Goal: Transaction & Acquisition: Purchase product/service

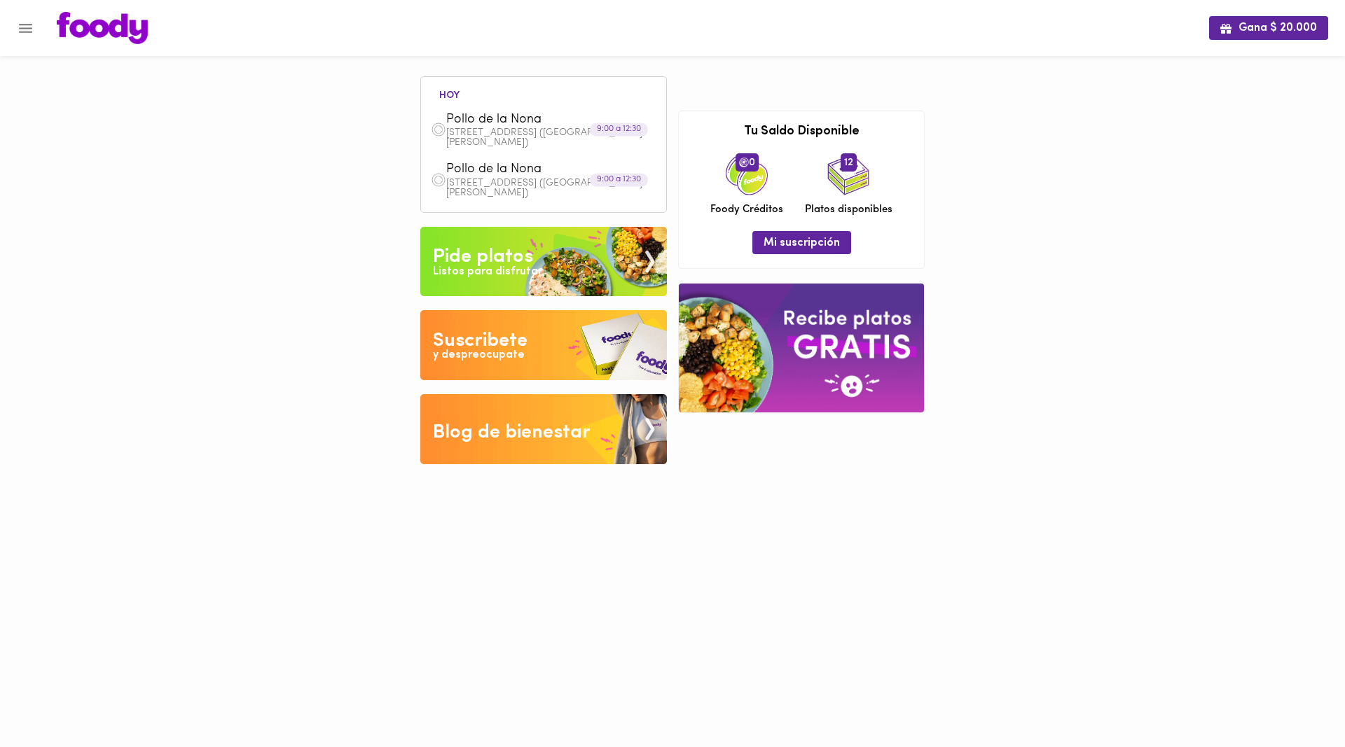
click at [24, 25] on icon "Menu" at bounding box center [25, 28] width 13 height 9
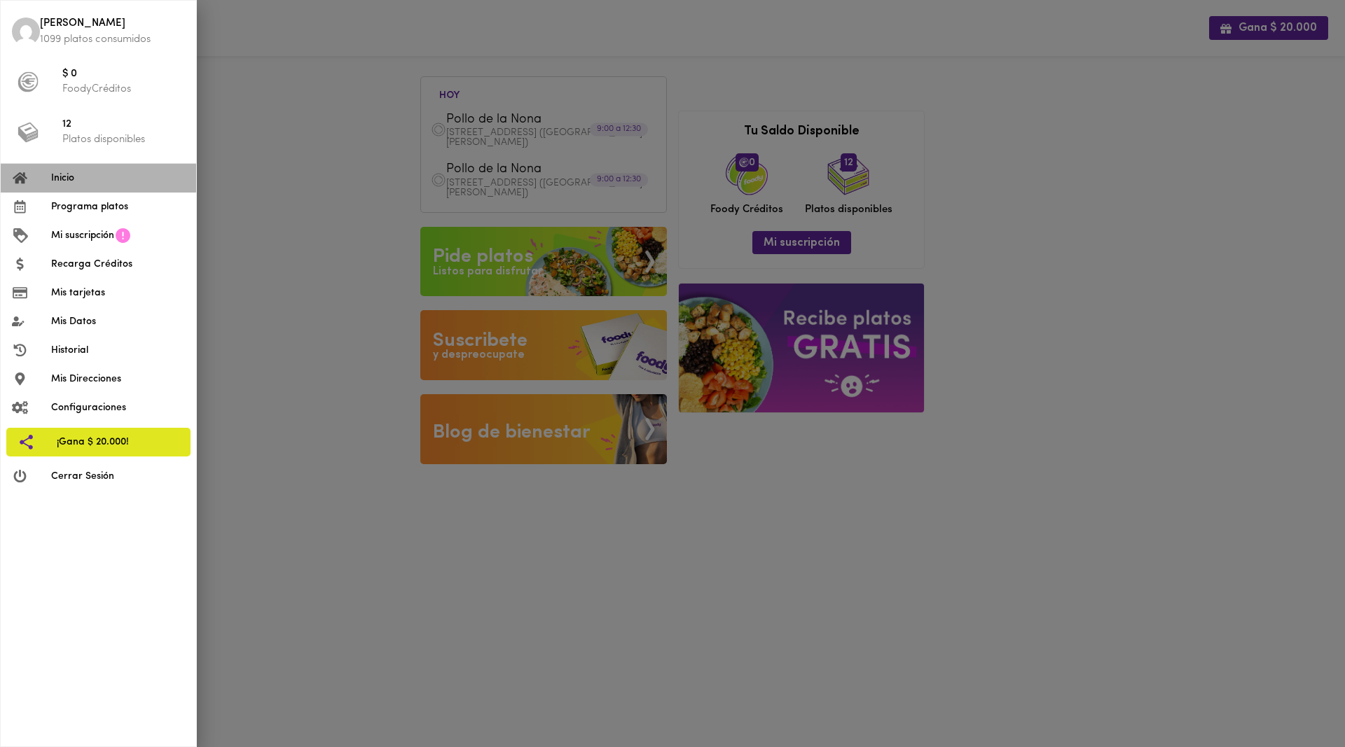
click at [69, 174] on span "Inicio" at bounding box center [118, 178] width 134 height 15
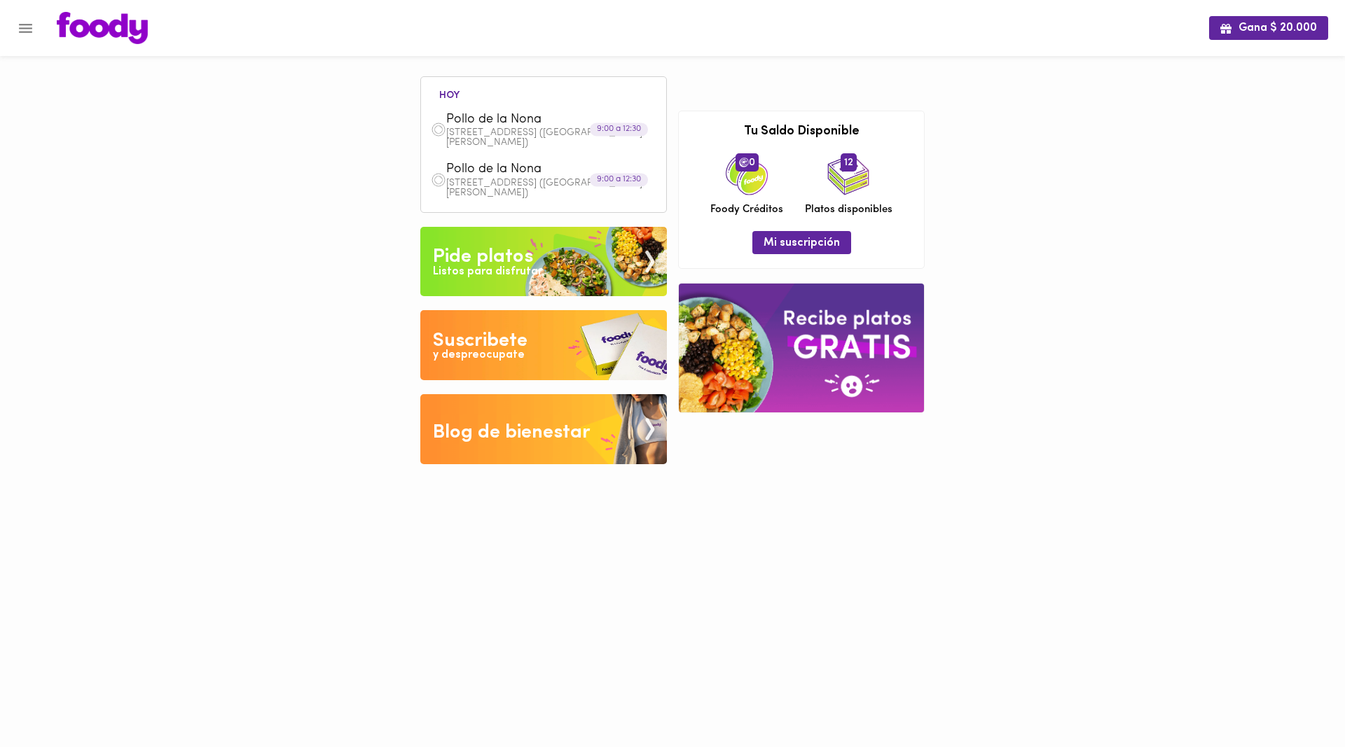
click at [29, 28] on icon "Menu" at bounding box center [25, 28] width 13 height 9
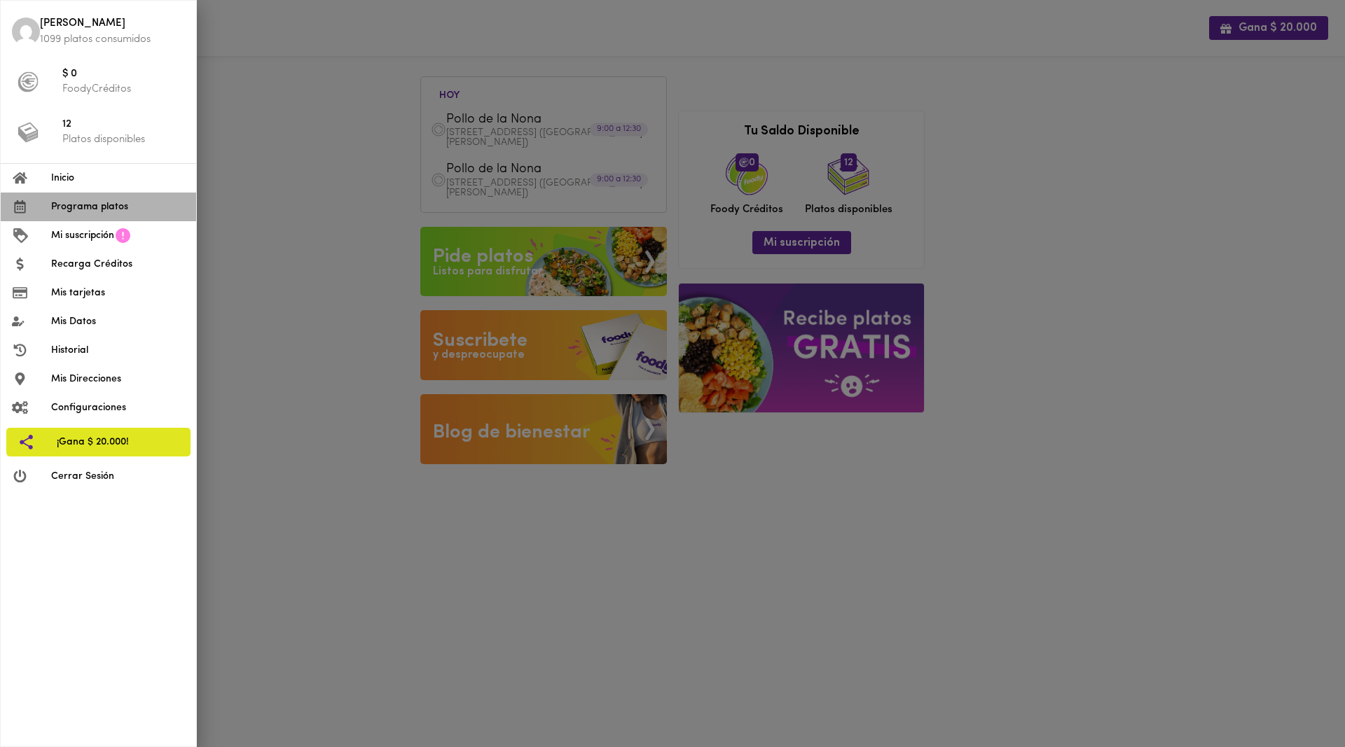
click at [95, 211] on span "Programa platos" at bounding box center [118, 207] width 134 height 15
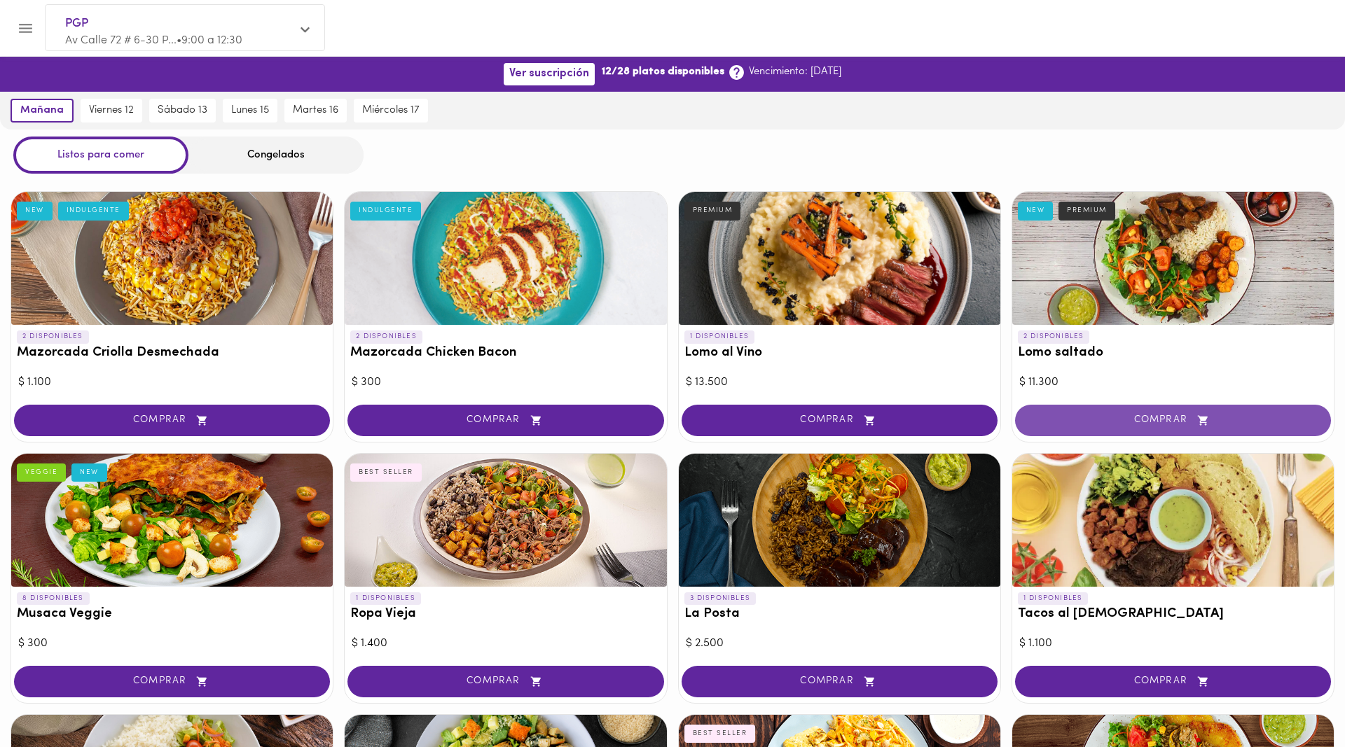
click at [1110, 416] on span "COMPRAR" at bounding box center [1172, 421] width 281 height 12
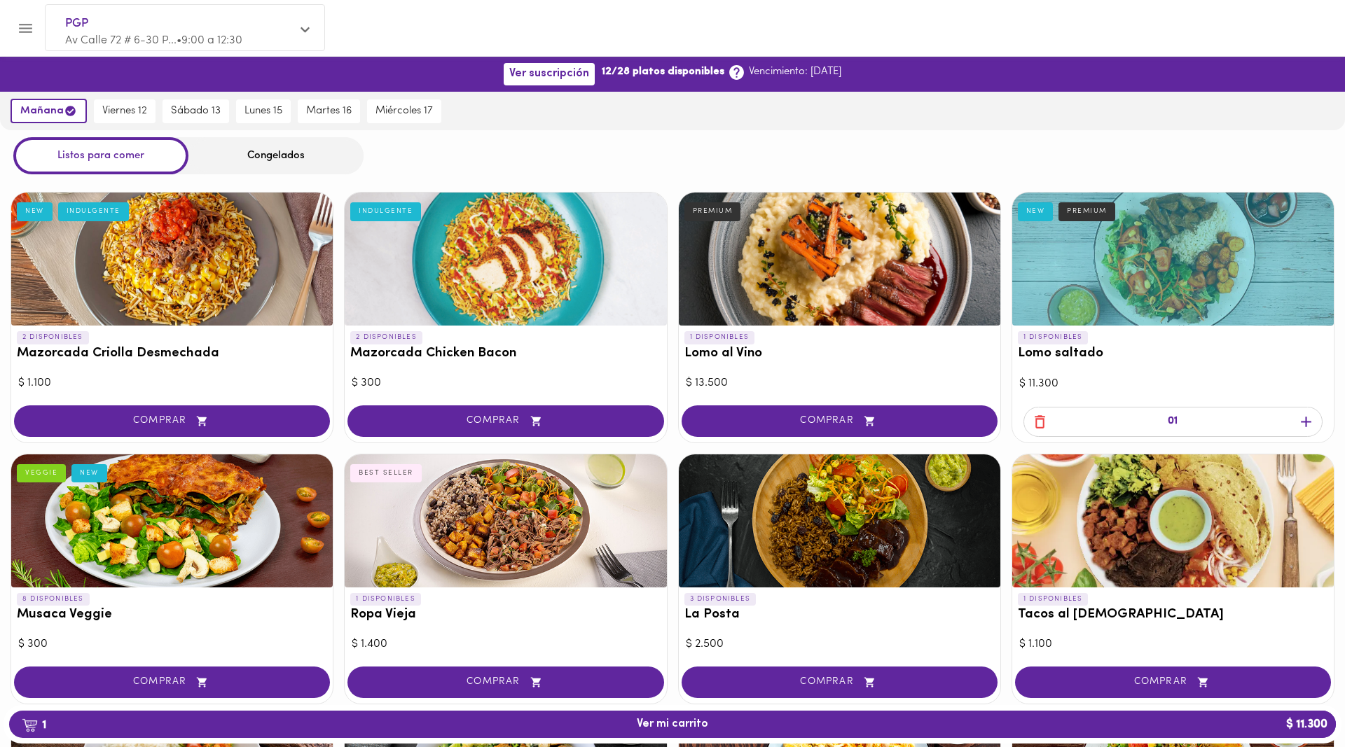
click at [1306, 419] on icon "button" at bounding box center [1305, 422] width 11 height 11
click at [756, 721] on span "2 Ver mi carrito $ 22.600" at bounding box center [672, 724] width 1304 height 13
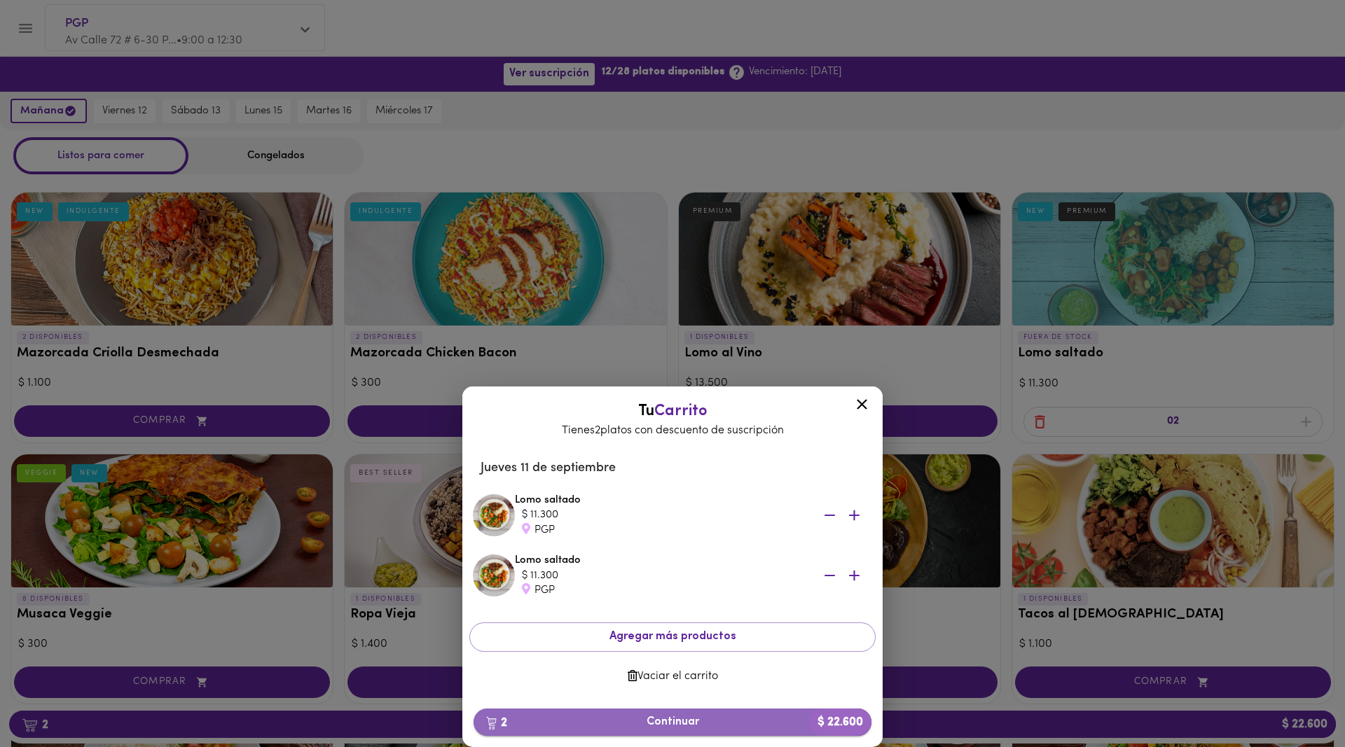
click at [684, 720] on span "2 Continuar $ 22.600" at bounding box center [672, 722] width 375 height 13
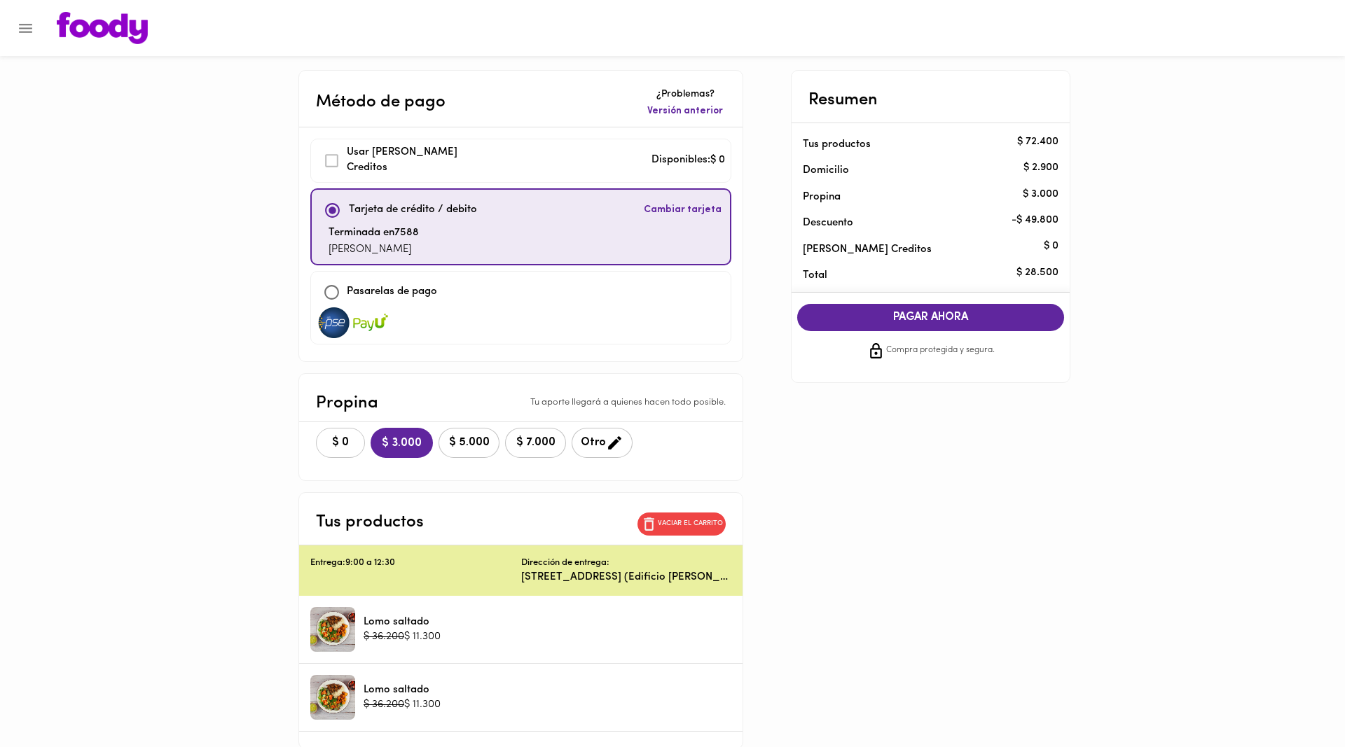
click at [324, 428] on button "$ 0" at bounding box center [340, 443] width 49 height 30
click at [931, 318] on span "PAGAR AHORA" at bounding box center [930, 317] width 239 height 13
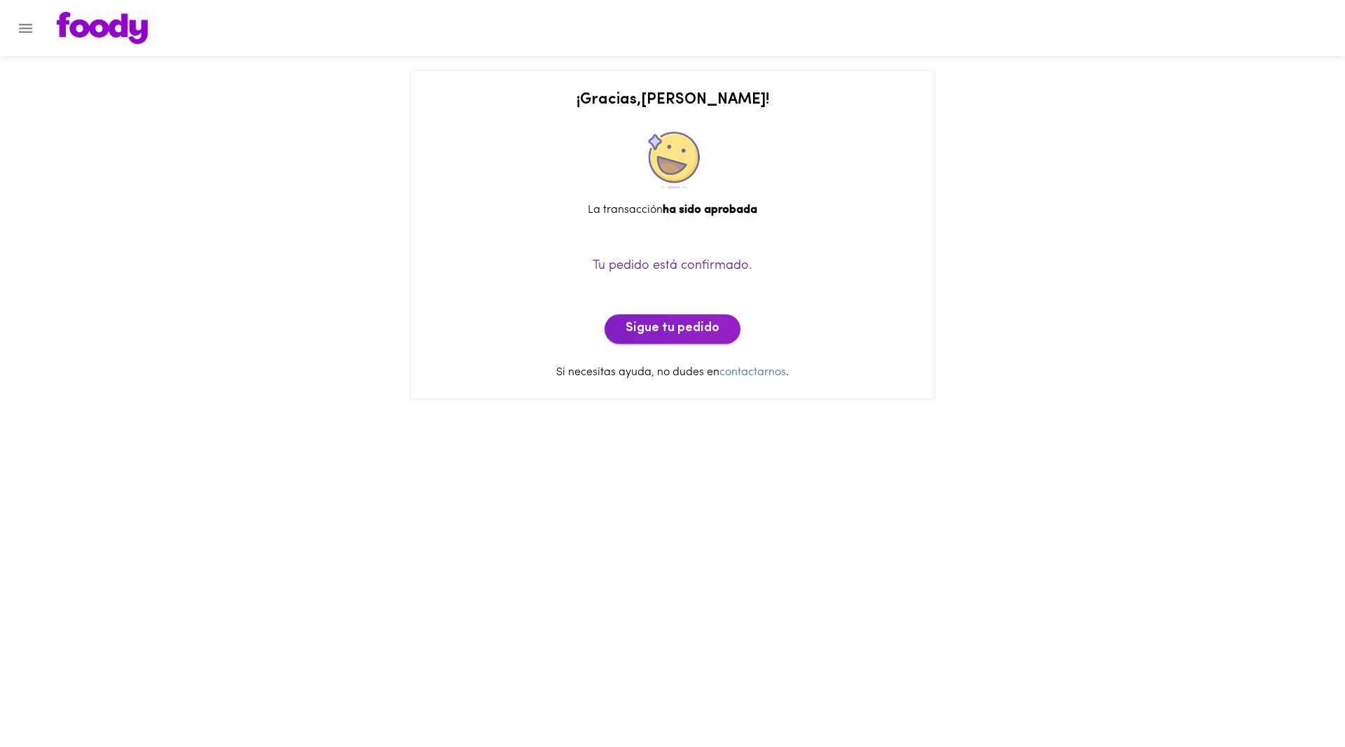
click at [695, 323] on span "Sigue tu pedido" at bounding box center [672, 328] width 94 height 15
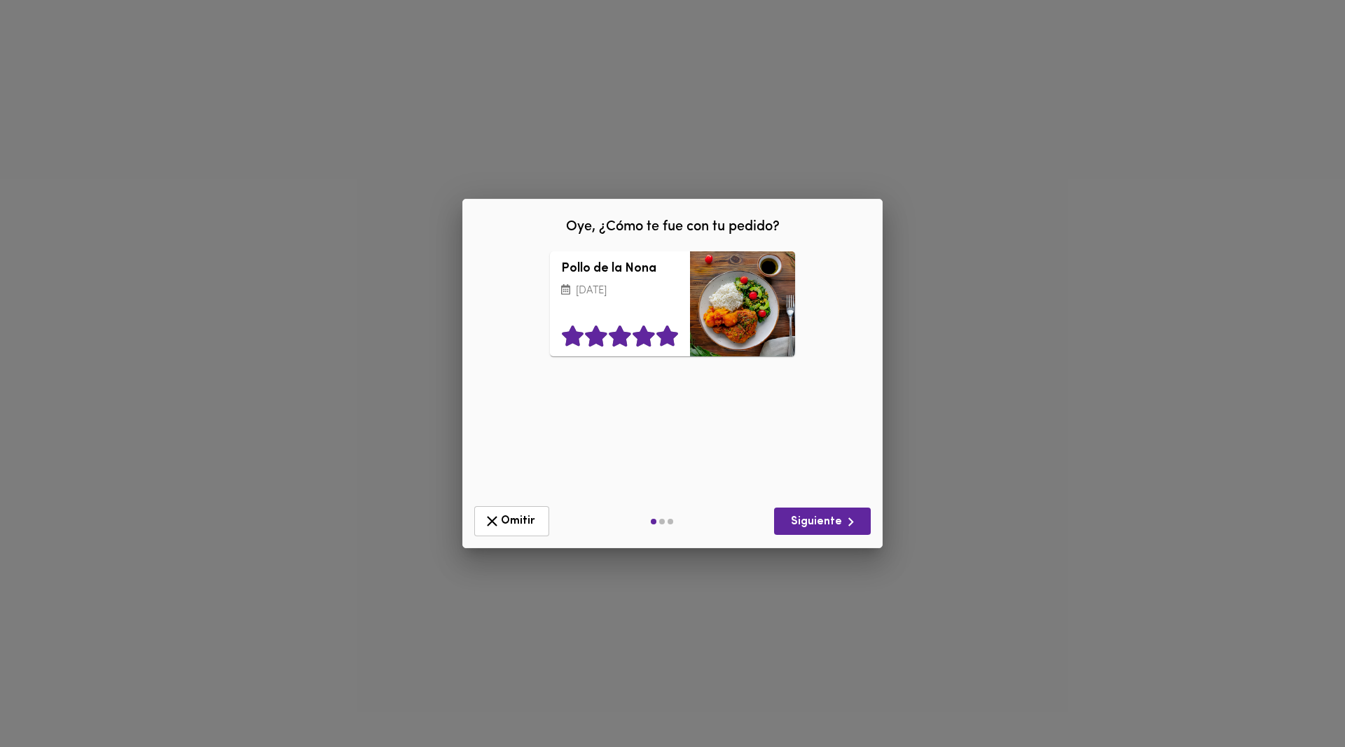
click at [672, 339] on icon at bounding box center [667, 336] width 22 height 21
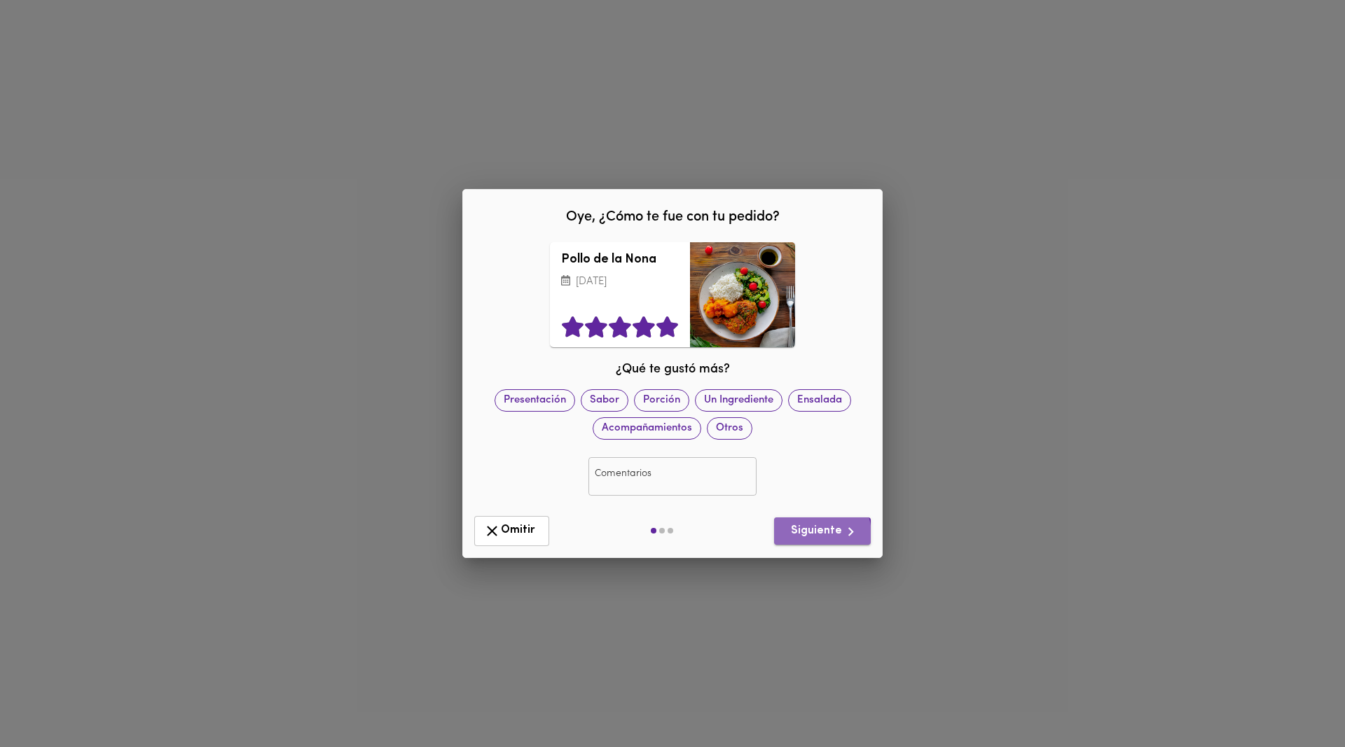
click at [812, 535] on span "Siguiente" at bounding box center [822, 532] width 74 height 18
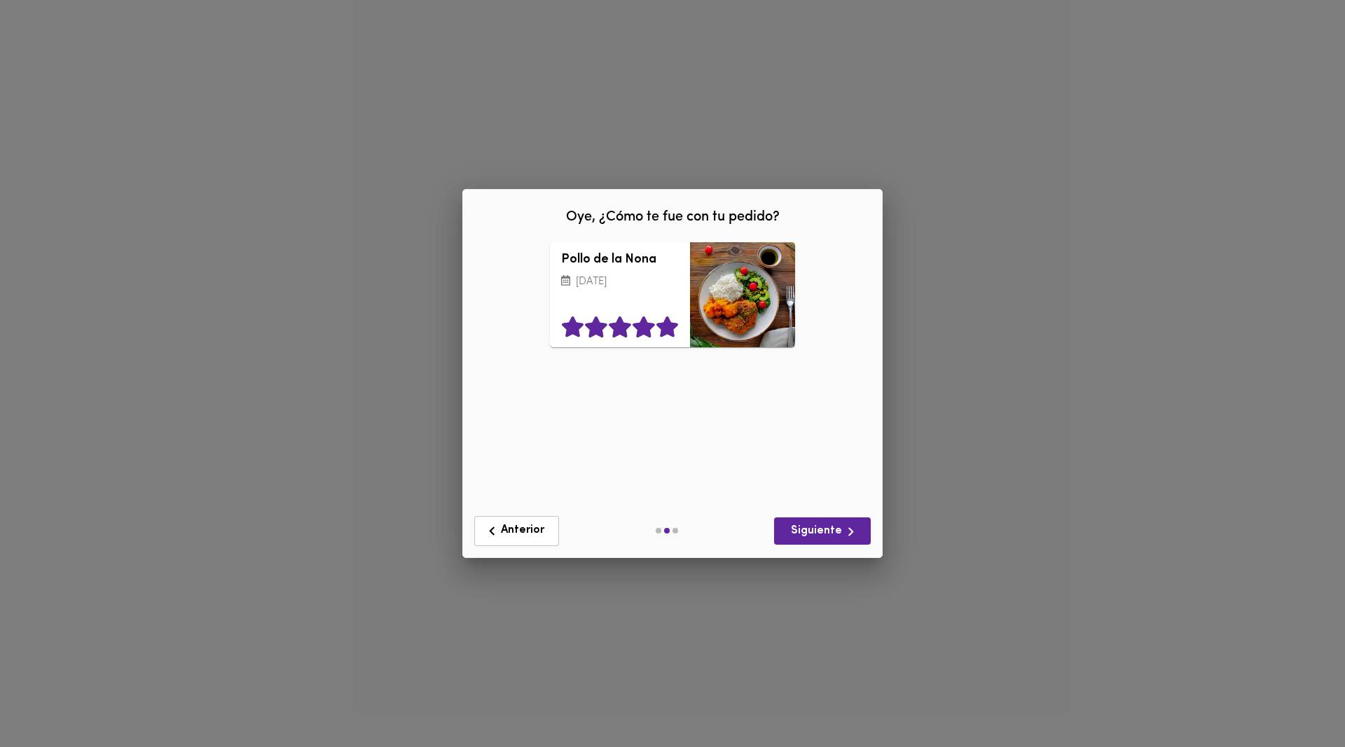
click at [664, 323] on icon at bounding box center [667, 327] width 24 height 21
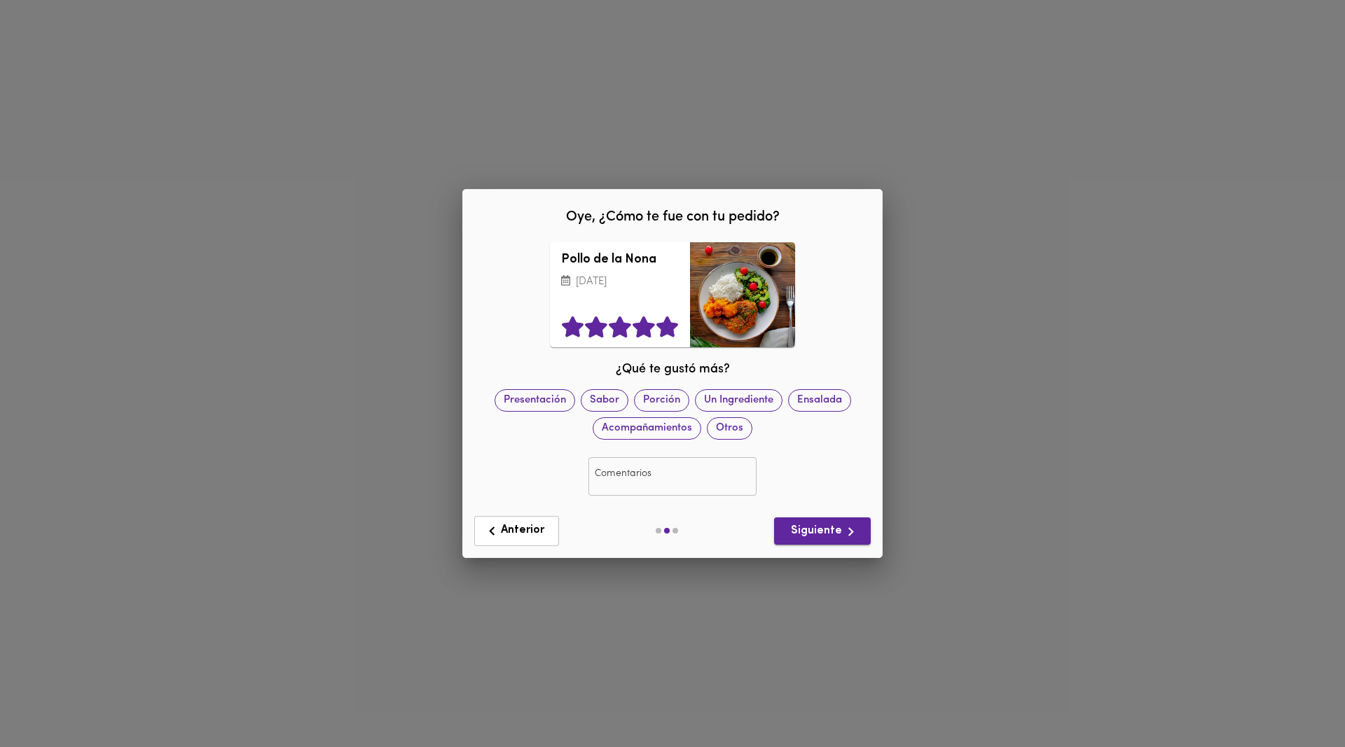
click at [804, 534] on span "Siguiente" at bounding box center [822, 532] width 74 height 18
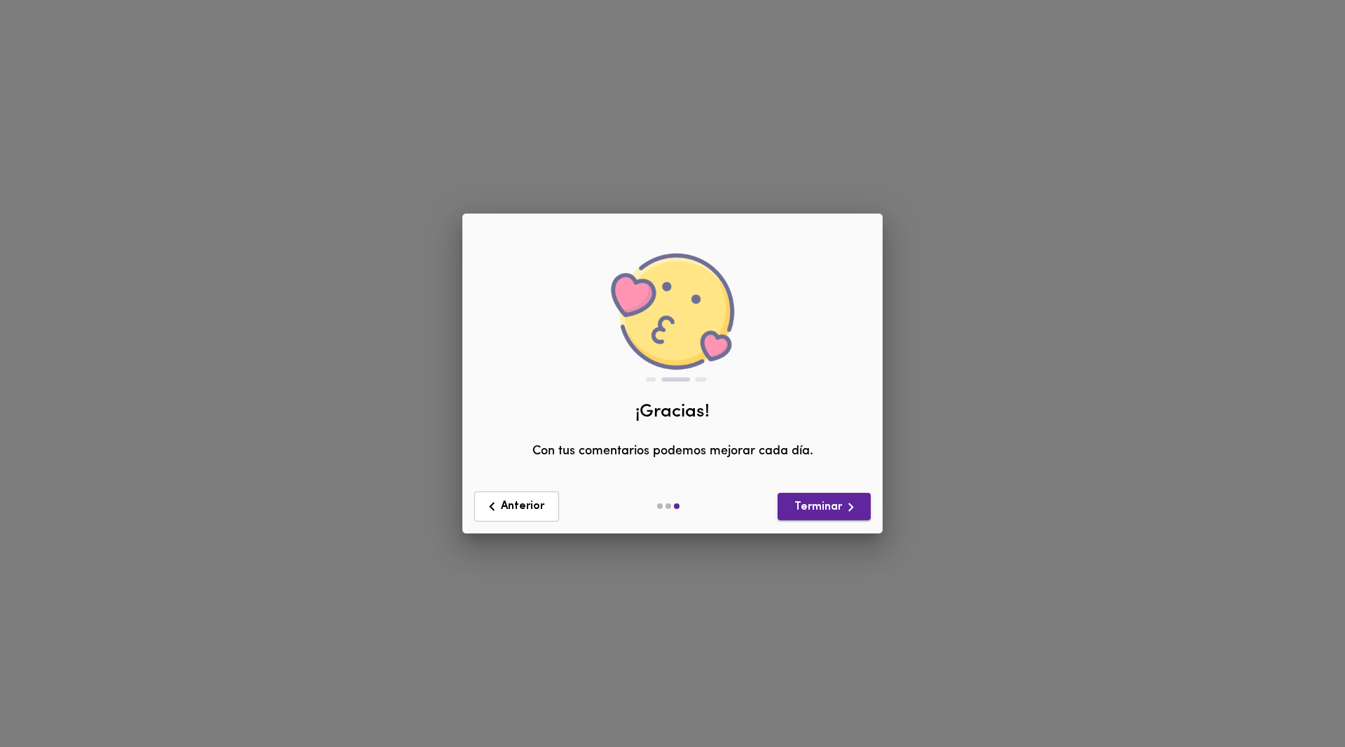
click at [820, 507] on span "Terminar" at bounding box center [824, 508] width 71 height 18
